Goal: Information Seeking & Learning: Learn about a topic

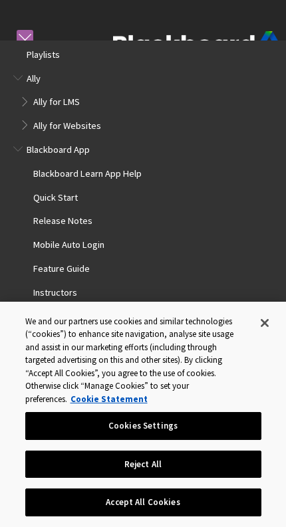
scroll to position [1078, 0]
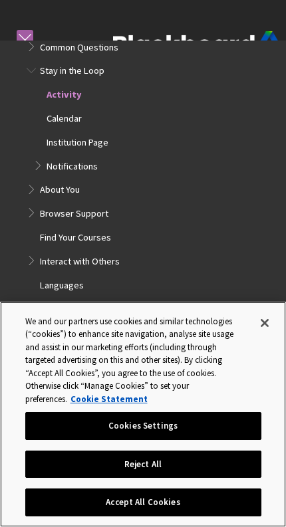
click at [207, 516] on button "Accept All Cookies" at bounding box center [143, 502] width 236 height 28
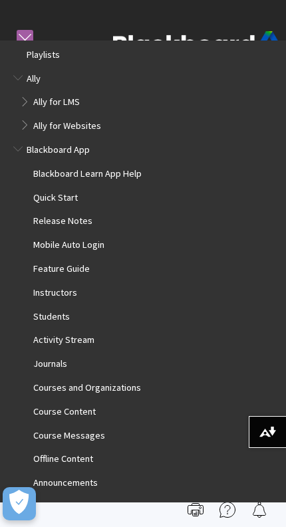
scroll to position [0, 0]
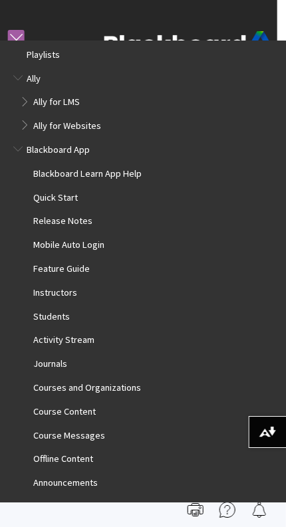
click at [80, 147] on span "Blackboard App" at bounding box center [58, 147] width 63 height 15
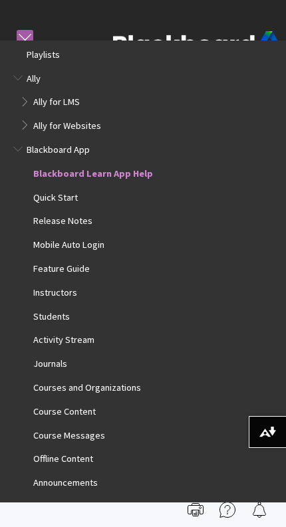
click at [23, 34] on link at bounding box center [25, 38] width 17 height 17
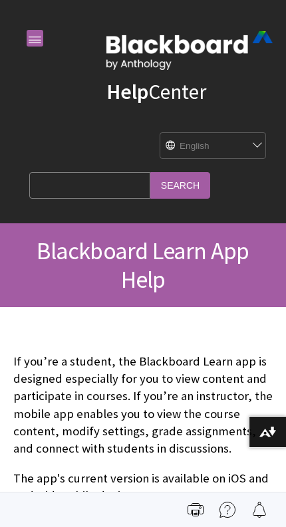
click at [39, 40] on link at bounding box center [35, 38] width 17 height 17
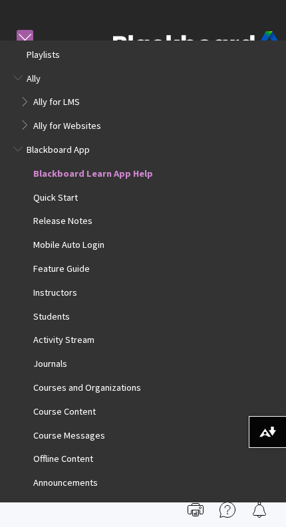
click at [64, 311] on span "Students" at bounding box center [51, 314] width 37 height 15
click at [17, 37] on link at bounding box center [25, 38] width 17 height 17
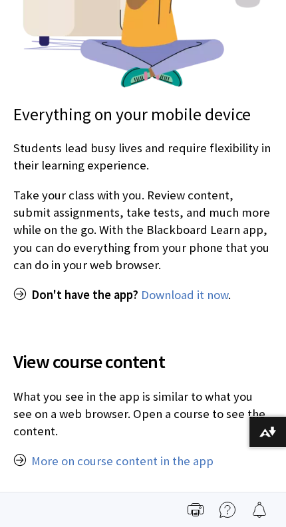
scroll to position [494, 0]
click at [134, 357] on span "View course content" at bounding box center [142, 361] width 259 height 28
click at [144, 362] on span "View course content" at bounding box center [142, 361] width 259 height 28
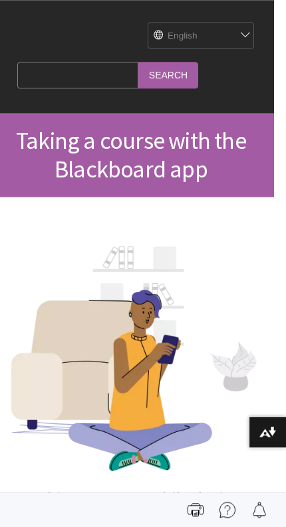
scroll to position [110, 11]
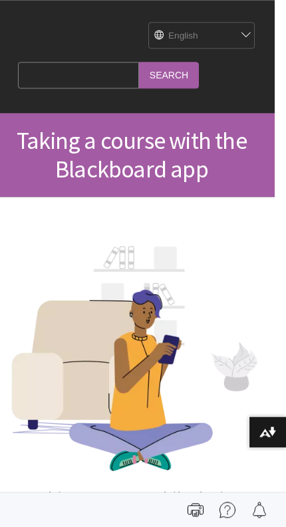
click at [180, 144] on span "Taking a course with the Blackboard app" at bounding box center [132, 155] width 230 height 58
click at [80, 69] on input "Search Query" at bounding box center [78, 75] width 121 height 26
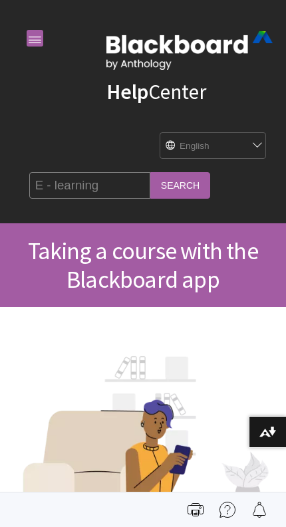
type input "E - learning"
click at [150, 185] on input "Search" at bounding box center [180, 185] width 60 height 26
click at [150, 179] on input "Search" at bounding box center [180, 185] width 60 height 26
click at [150, 183] on input "Search" at bounding box center [180, 185] width 60 height 26
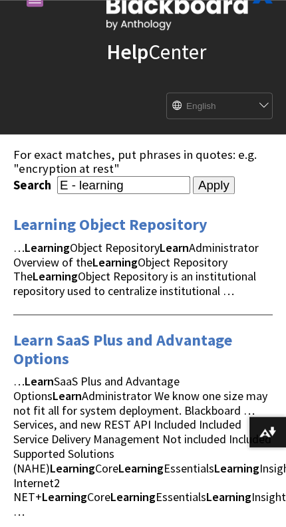
scroll to position [39, 0]
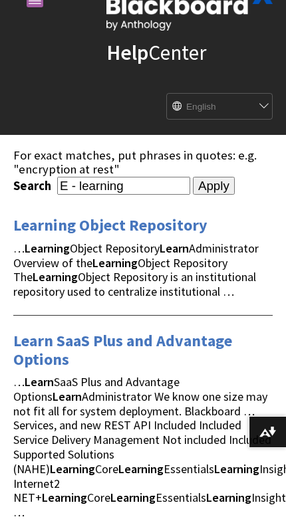
click at [262, 95] on div "English عربية Català Cymraeg Deutsch Español Suomi Français עברית Italiano 日本語 …" at bounding box center [219, 106] width 106 height 27
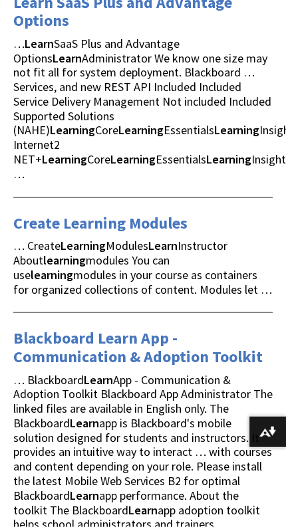
scroll to position [396, 0]
